Goal: Entertainment & Leisure: Consume media (video, audio)

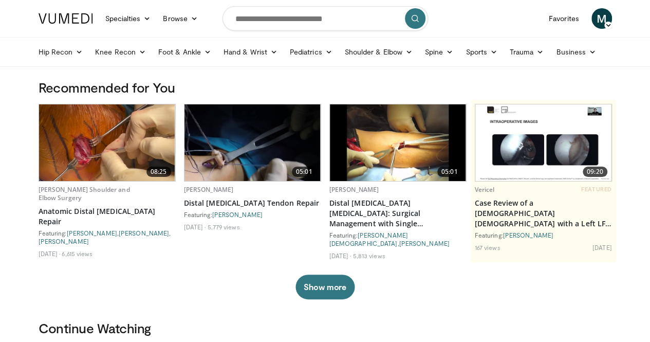
click at [84, 138] on img at bounding box center [107, 142] width 136 height 77
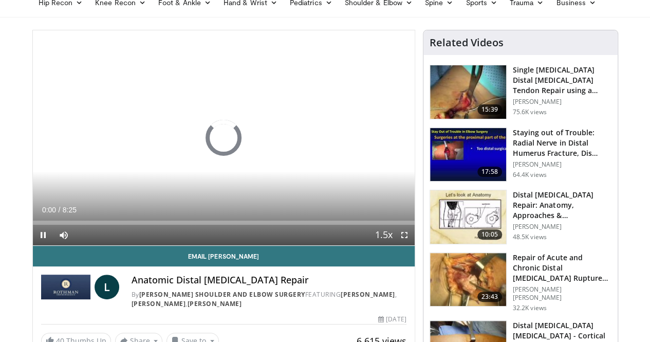
scroll to position [50, 0]
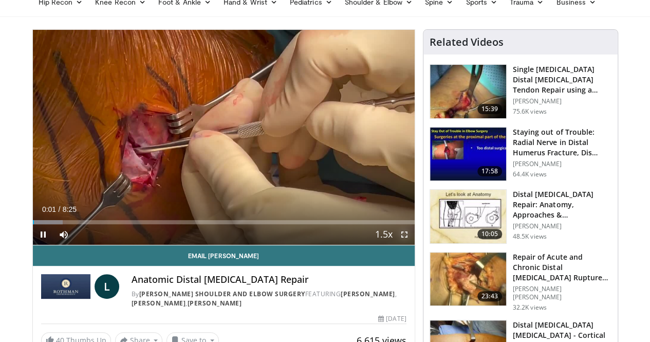
click at [411, 245] on span "Video Player" at bounding box center [404, 234] width 21 height 21
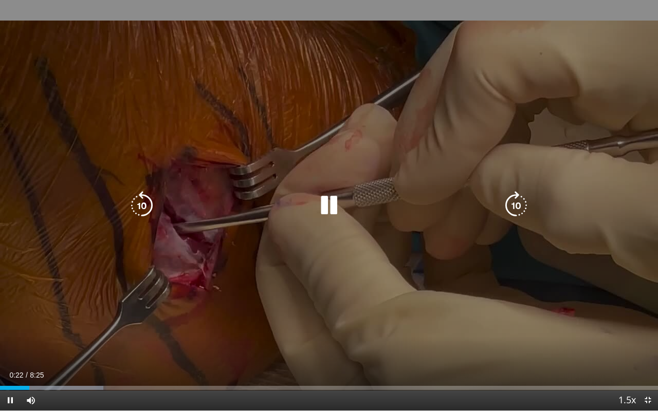
click at [326, 213] on icon "Video Player" at bounding box center [329, 205] width 29 height 29
click at [152, 208] on icon "Video Player" at bounding box center [142, 205] width 29 height 29
click at [143, 218] on icon "Video Player" at bounding box center [142, 205] width 29 height 29
click at [317, 203] on icon "Video Player" at bounding box center [329, 205] width 29 height 29
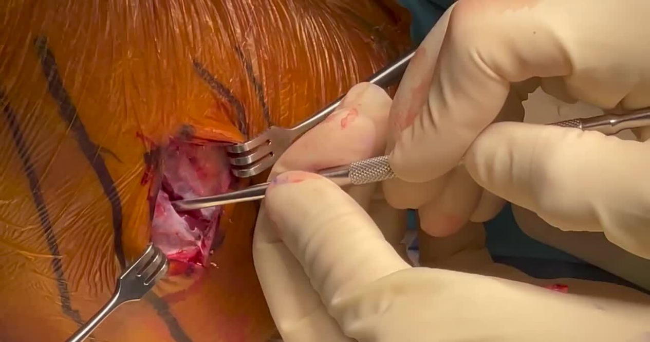
scroll to position [43, 0]
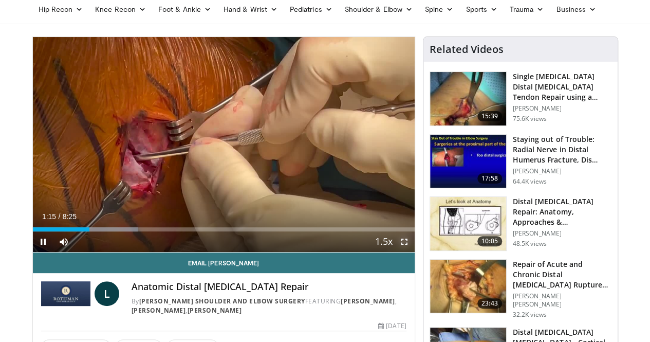
click at [415, 252] on span "Video Player" at bounding box center [404, 241] width 21 height 21
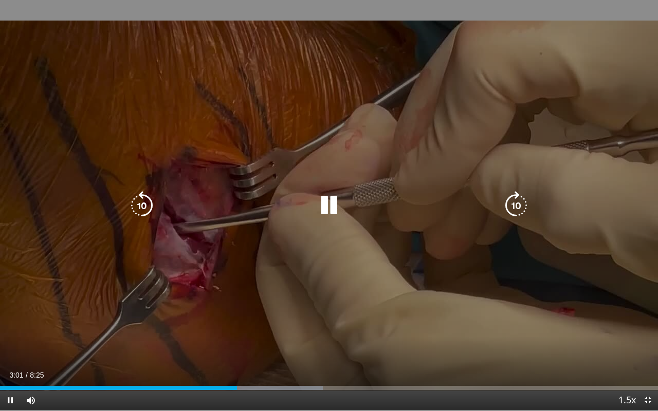
click at [334, 205] on icon "Video Player" at bounding box center [329, 205] width 29 height 29
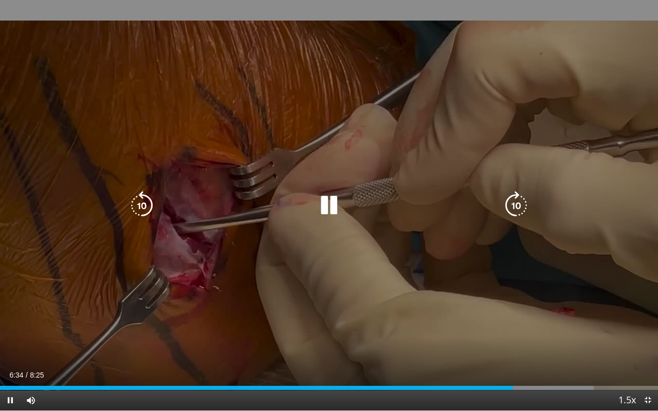
click at [326, 200] on icon "Video Player" at bounding box center [329, 205] width 29 height 29
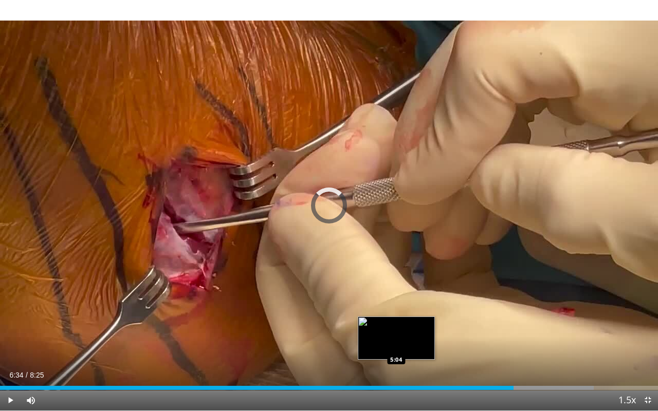
click at [396, 341] on div "6:34" at bounding box center [257, 388] width 514 height 4
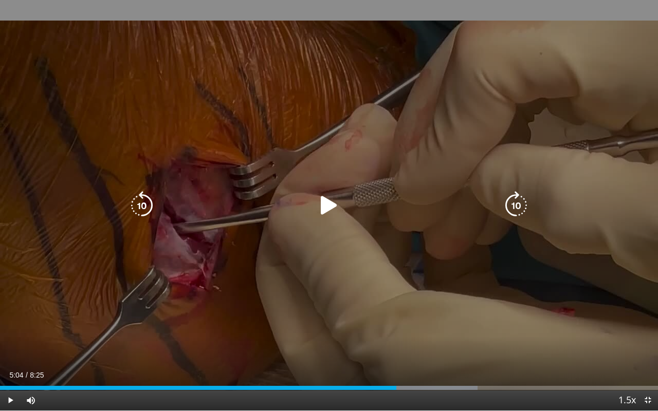
click at [496, 263] on div "20 seconds Tap to unmute" at bounding box center [329, 205] width 658 height 411
